Goal: Check status: Check status

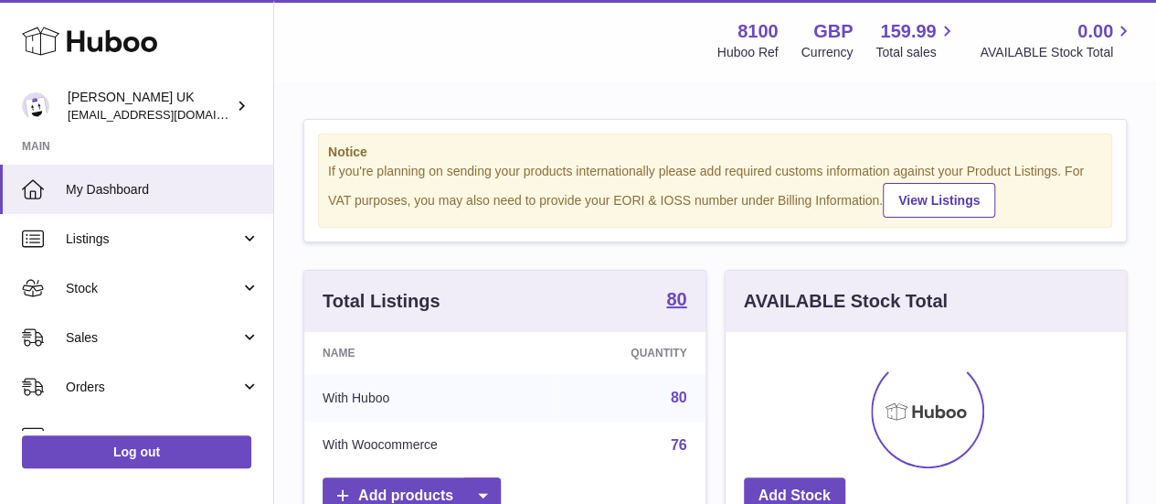
scroll to position [285, 400]
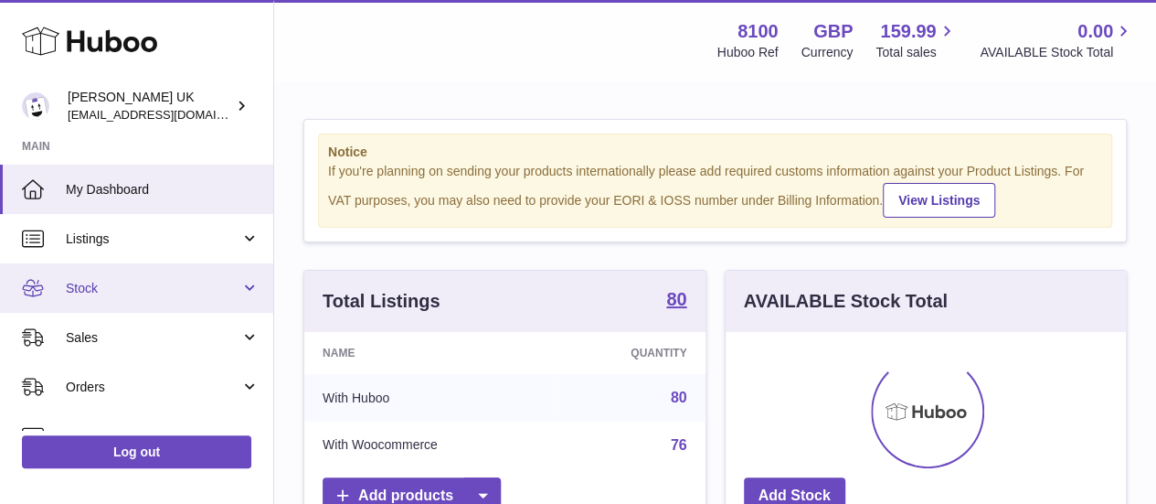
click at [186, 268] on link "Stock" at bounding box center [136, 287] width 273 height 49
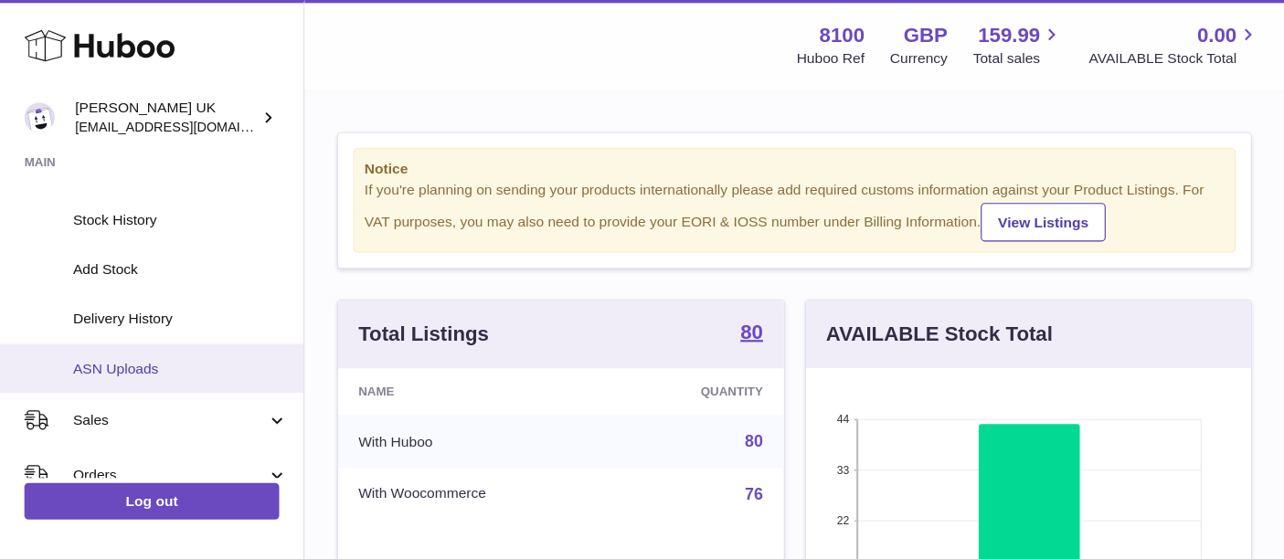
scroll to position [183, 0]
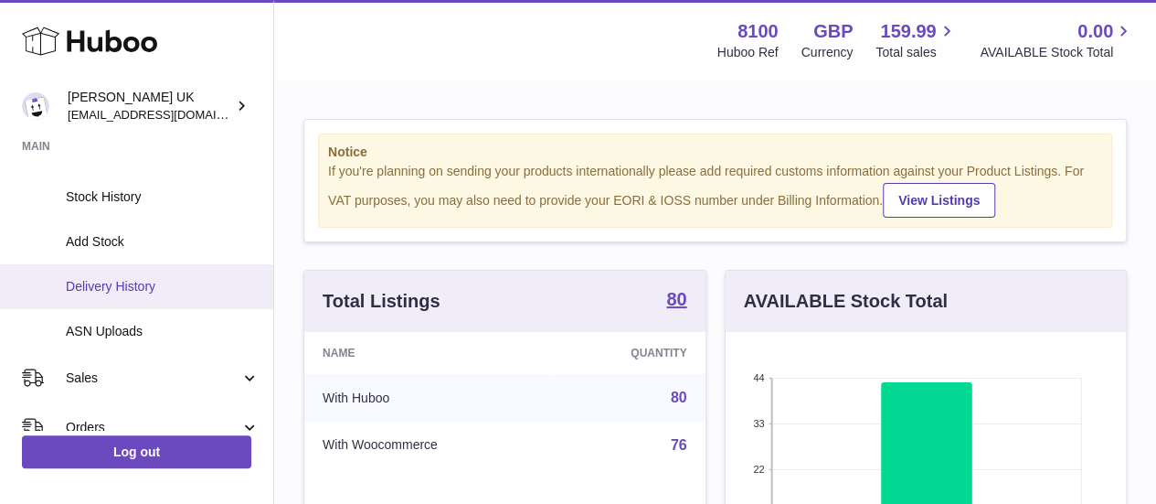
click at [145, 290] on span "Delivery History" at bounding box center [163, 286] width 194 height 17
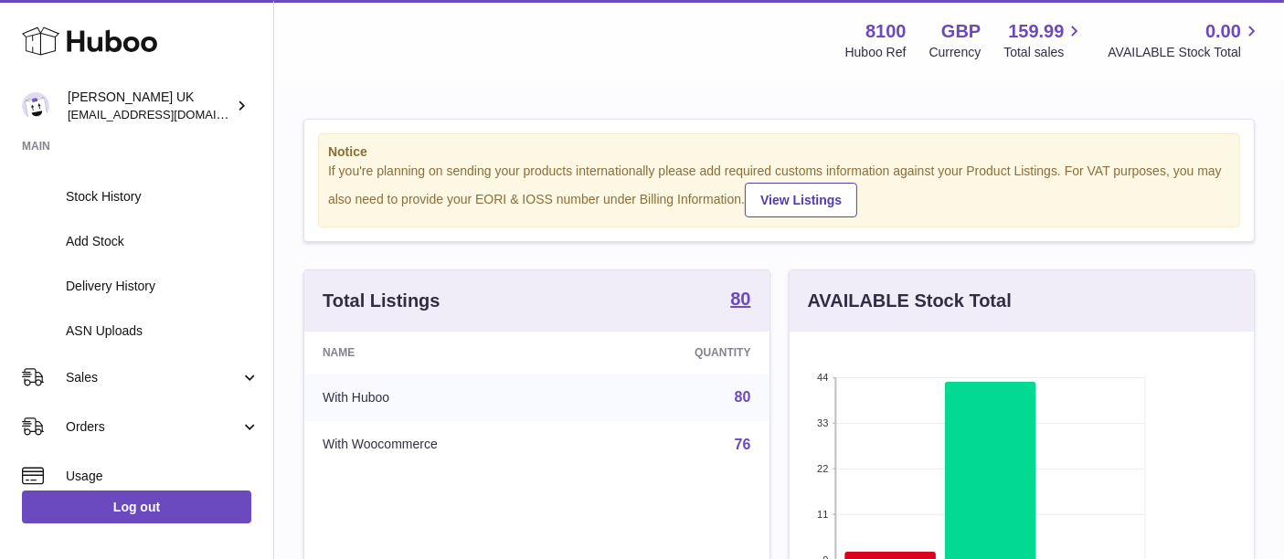
scroll to position [284, 465]
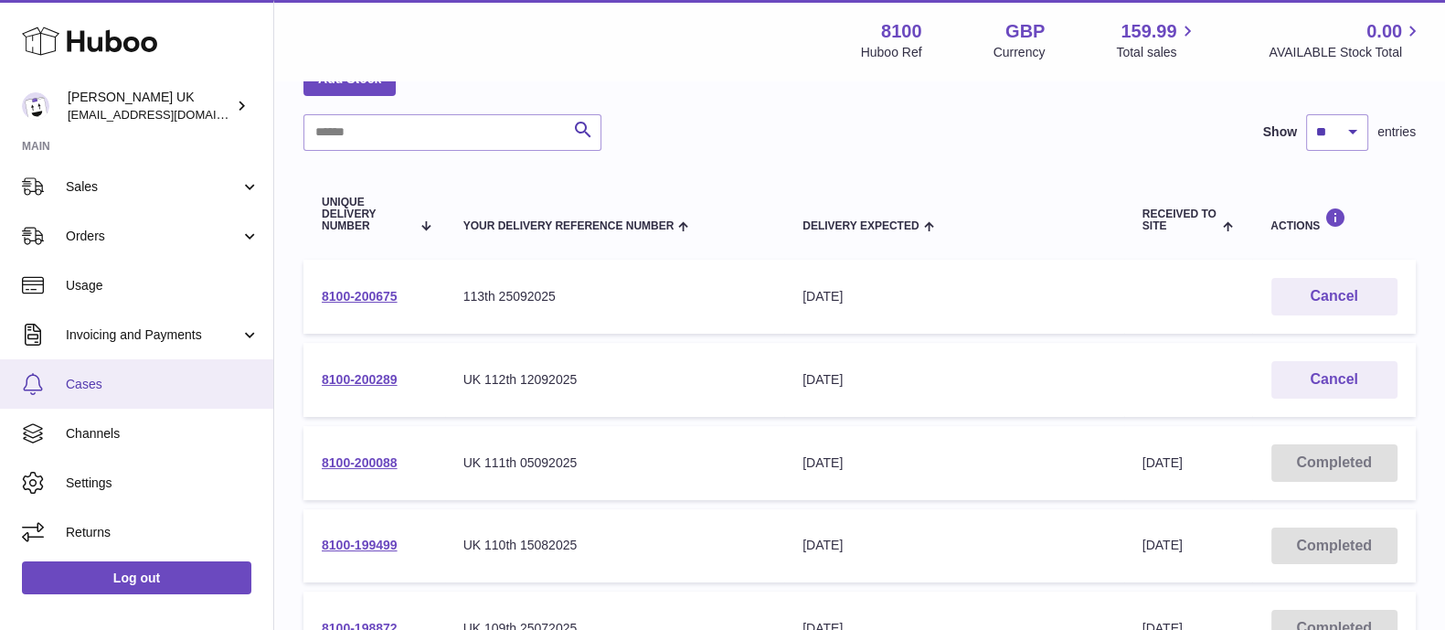
scroll to position [228, 0]
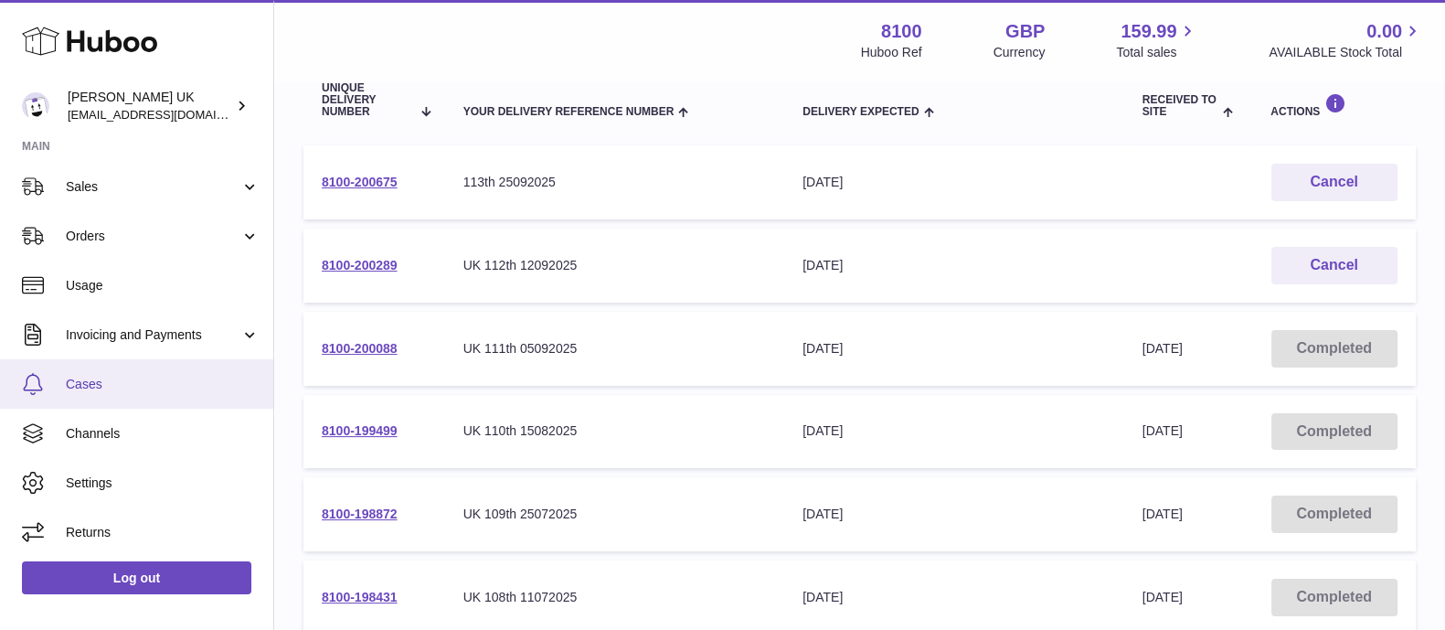
click at [123, 390] on span "Cases" at bounding box center [163, 384] width 194 height 17
